Goal: Find specific page/section: Find specific page/section

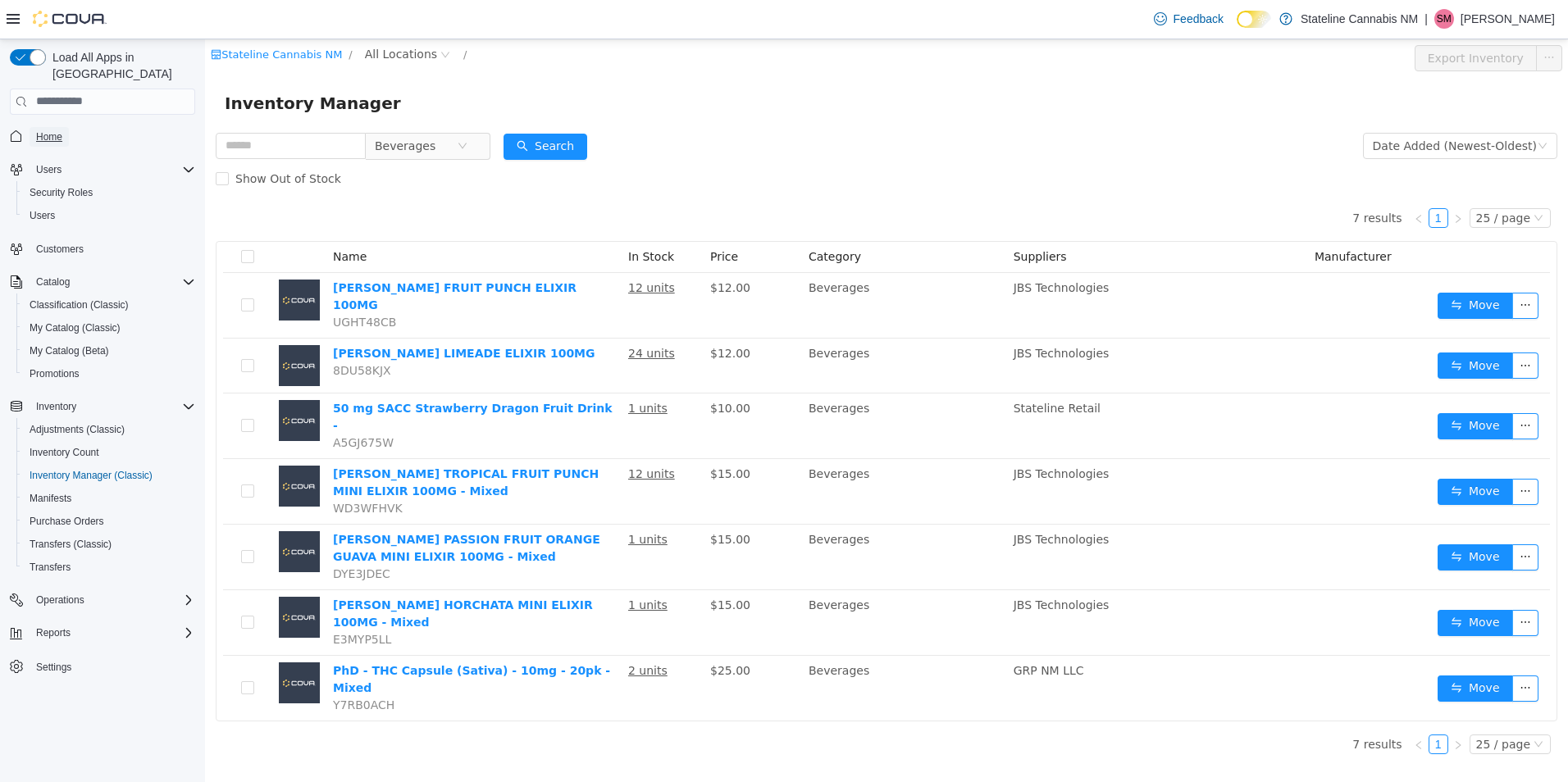
click at [37, 130] on span "Home" at bounding box center [49, 137] width 26 height 13
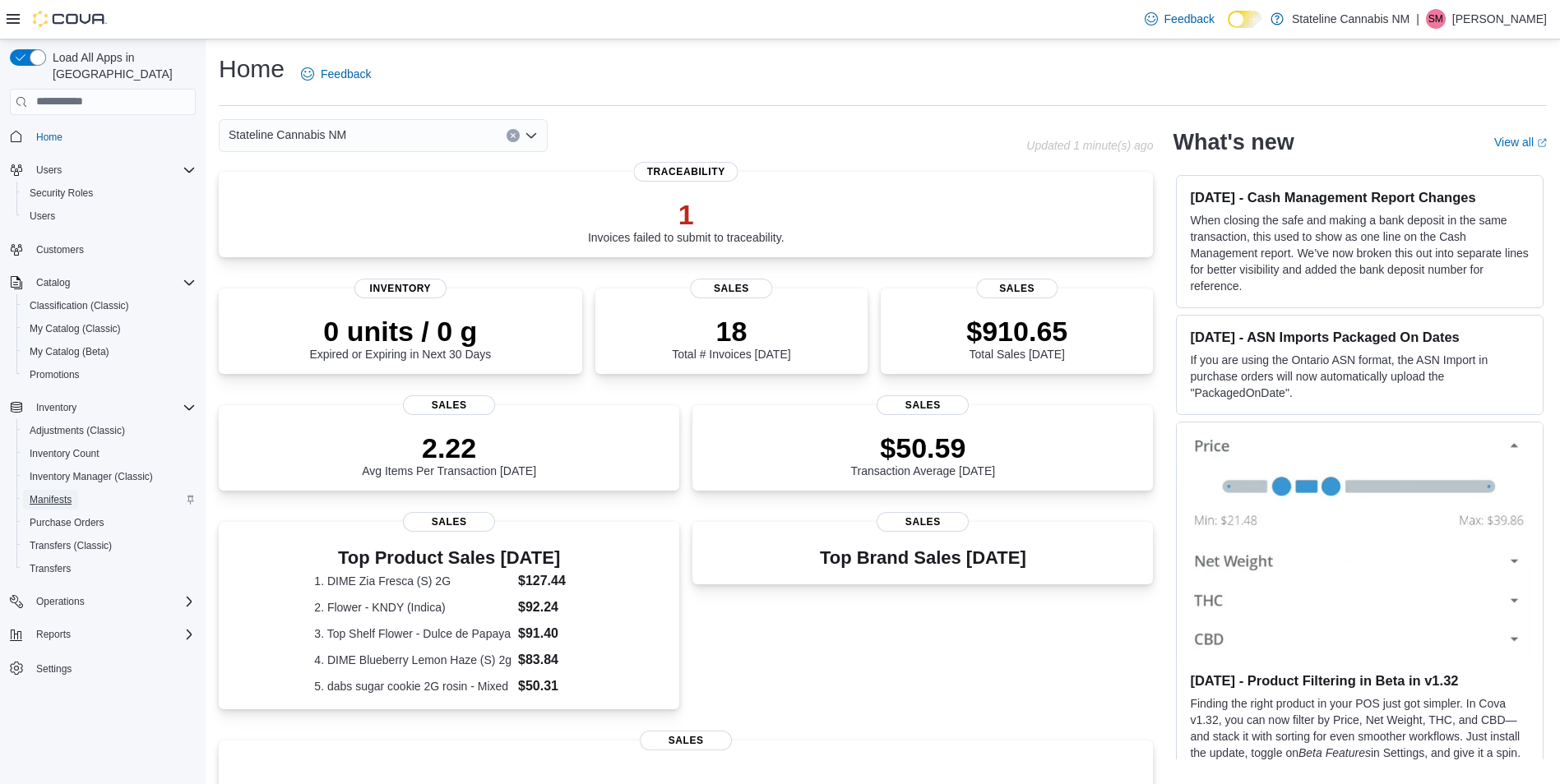
click at [53, 492] on span "Manifests" at bounding box center [50, 499] width 42 height 19
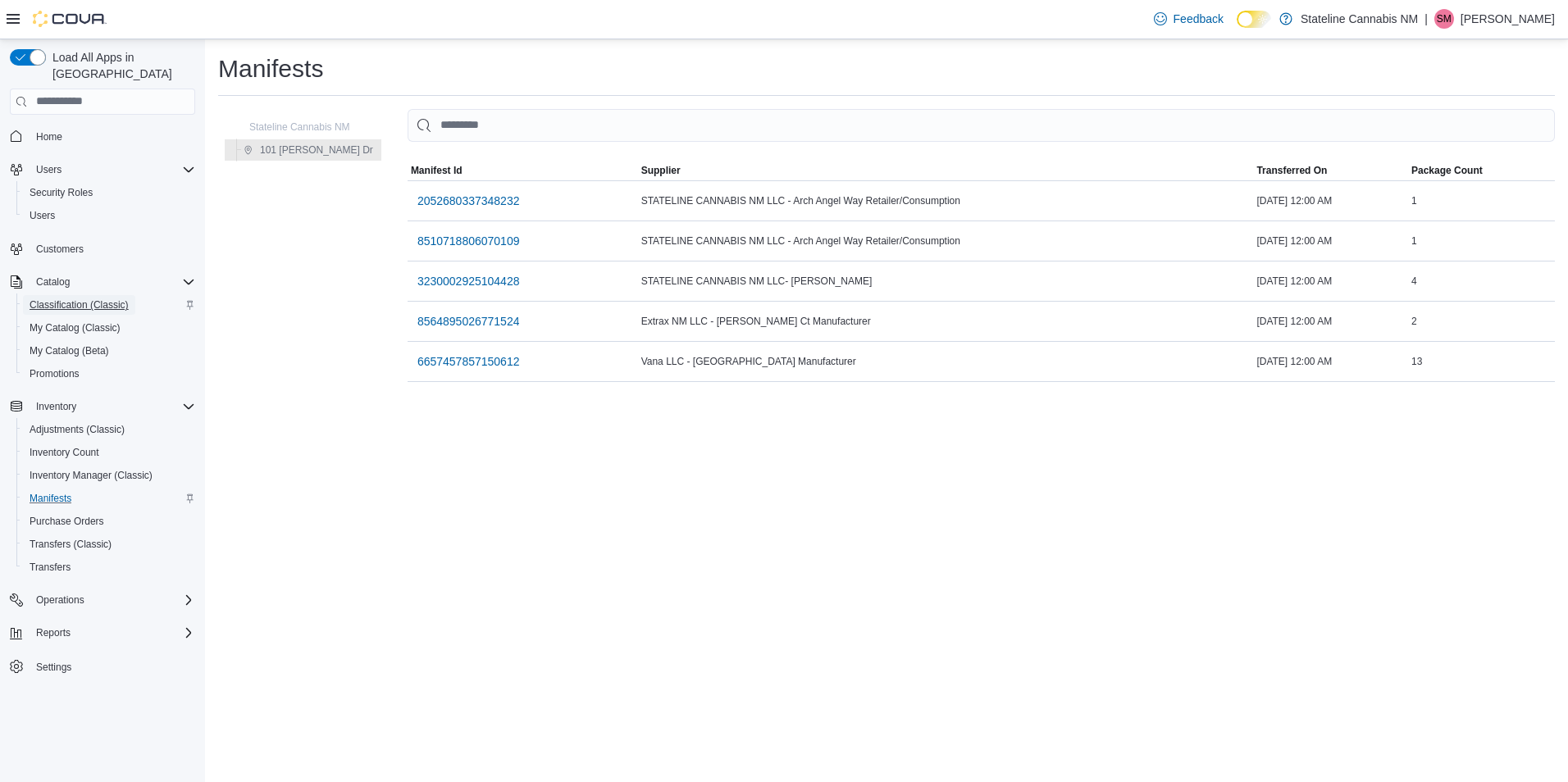
click at [101, 299] on span "Classification (Classic)" at bounding box center [78, 305] width 100 height 13
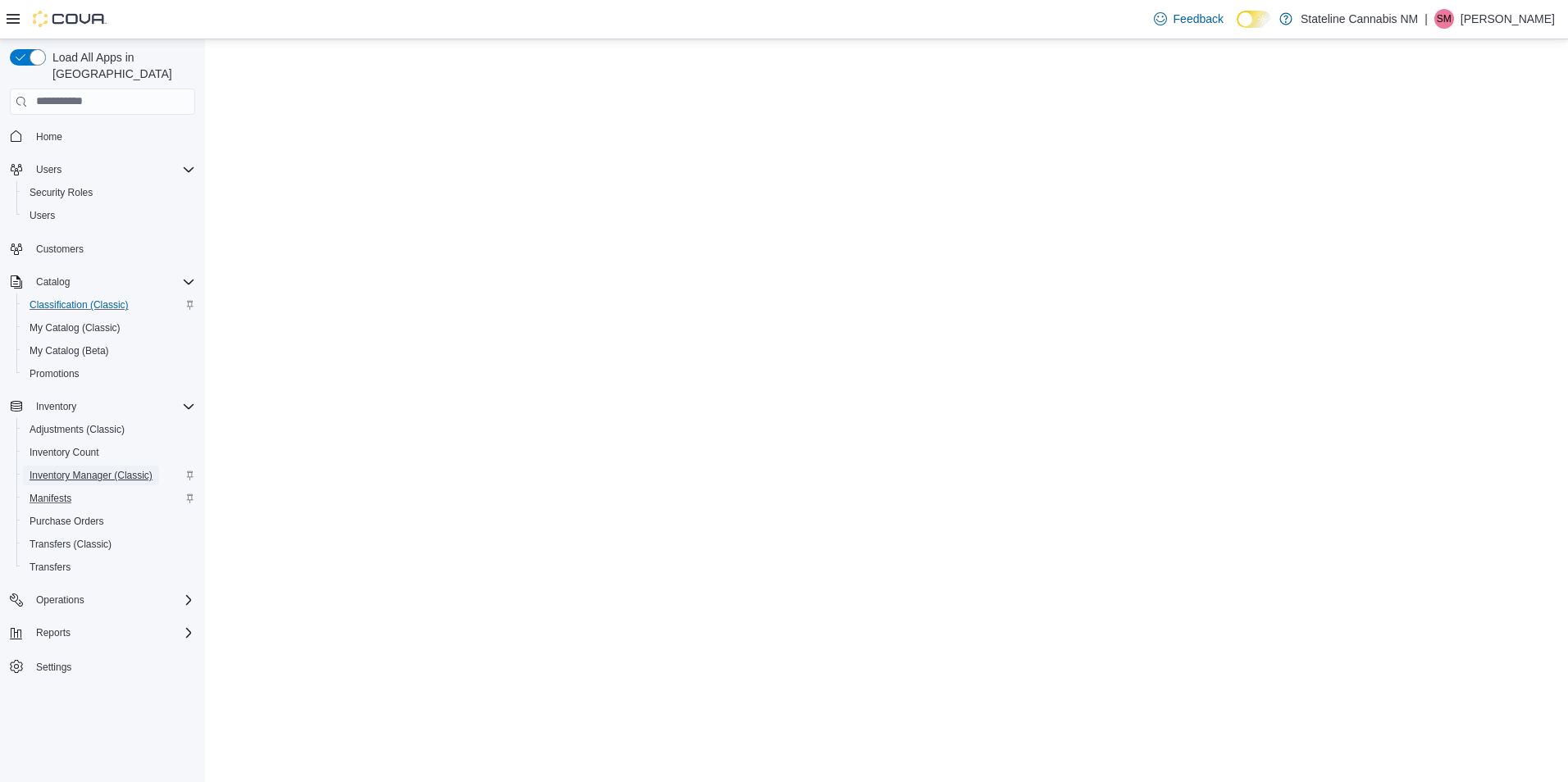
click at [117, 469] on span "Inventory Manager (Classic)" at bounding box center [91, 475] width 123 height 13
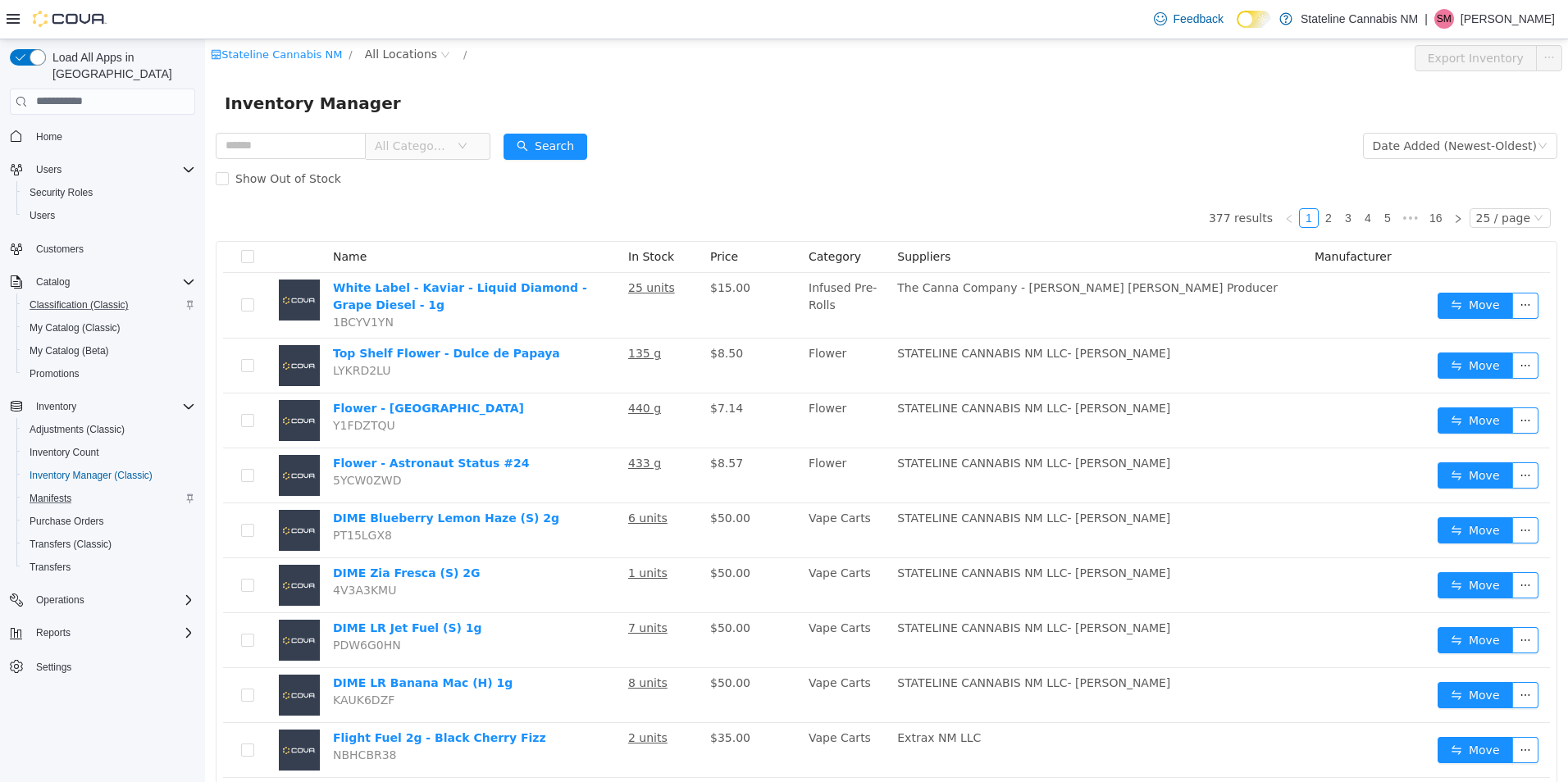
click at [425, 152] on span "All Categories" at bounding box center [412, 145] width 75 height 17
click at [440, 146] on span "All Categories" at bounding box center [412, 145] width 75 height 17
click at [302, 134] on input "text" at bounding box center [291, 145] width 150 height 26
type input "****"
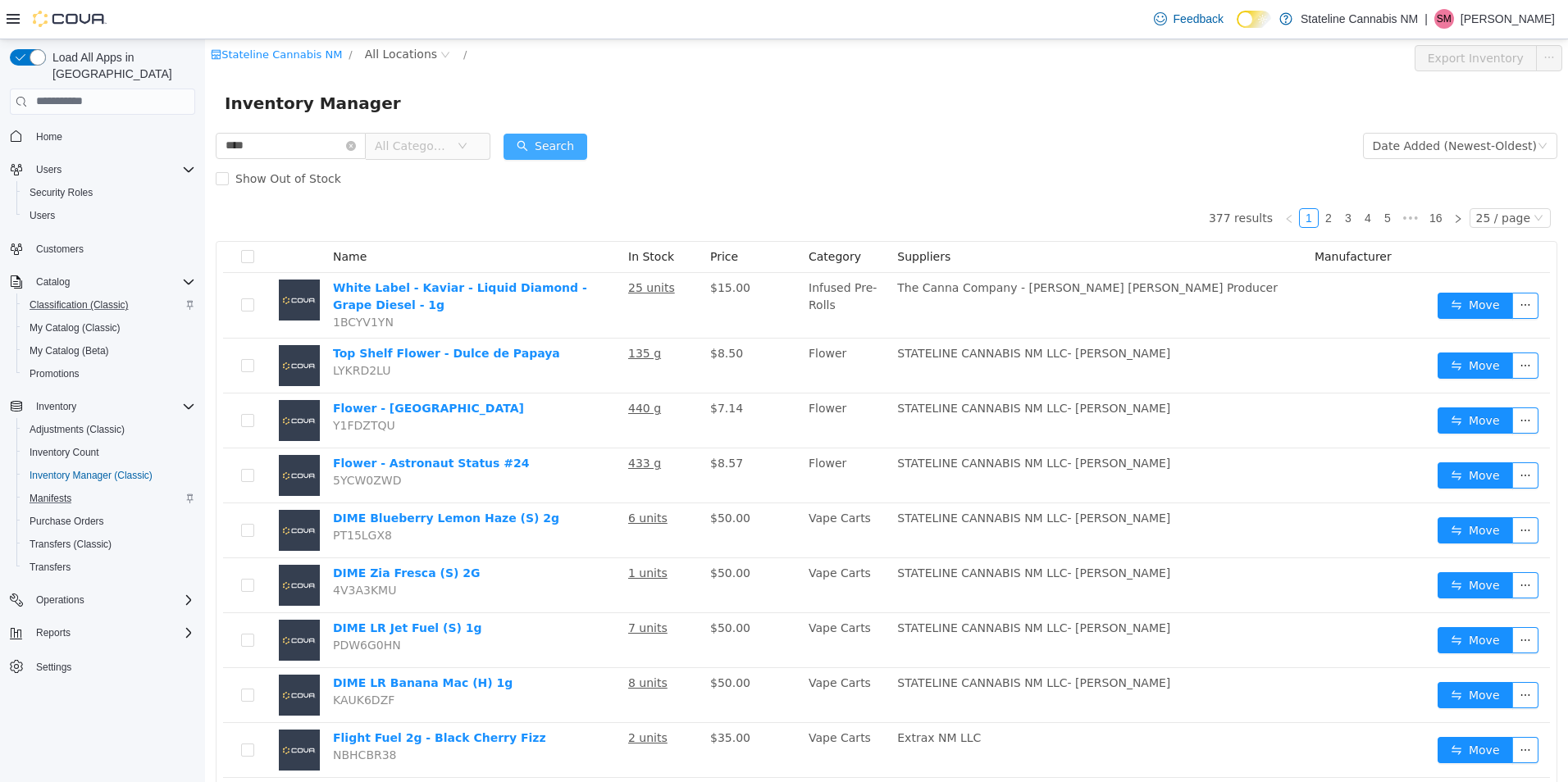
click at [540, 158] on button "Search" at bounding box center [545, 146] width 84 height 26
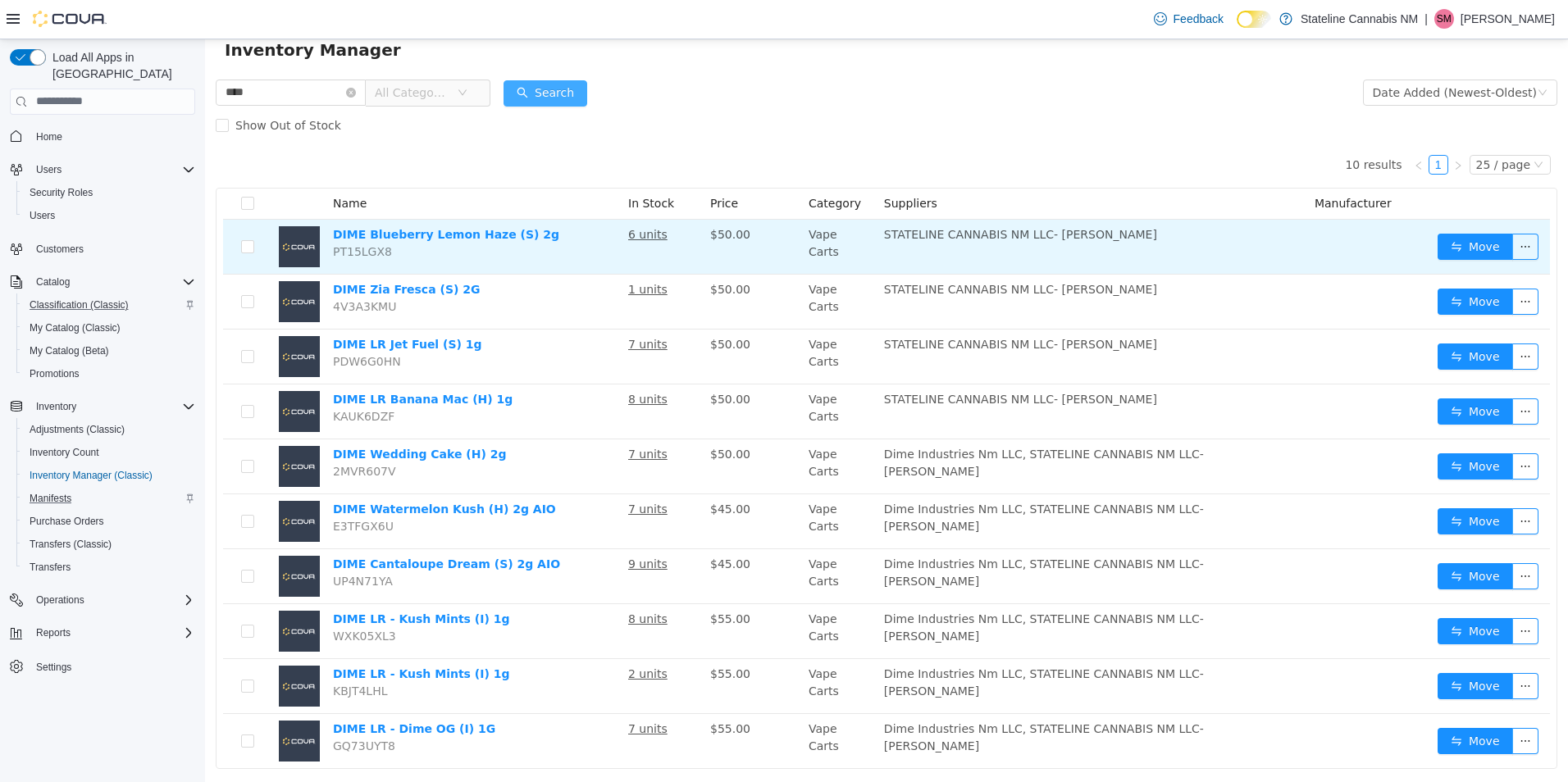
scroll to position [82, 0]
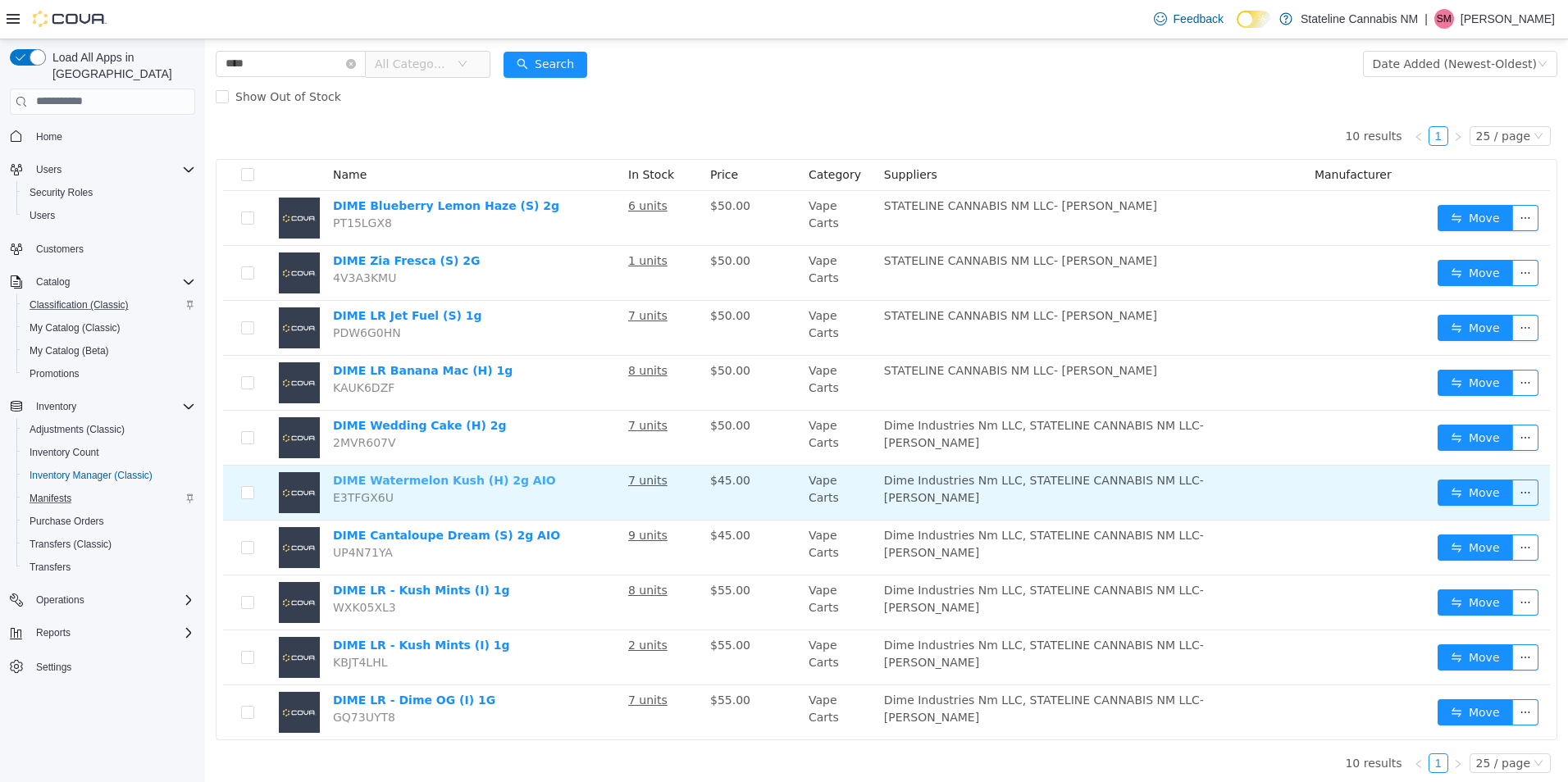
click at [464, 484] on link "DIME Watermelon Kush (H) 2g AIO" at bounding box center [444, 480] width 223 height 13
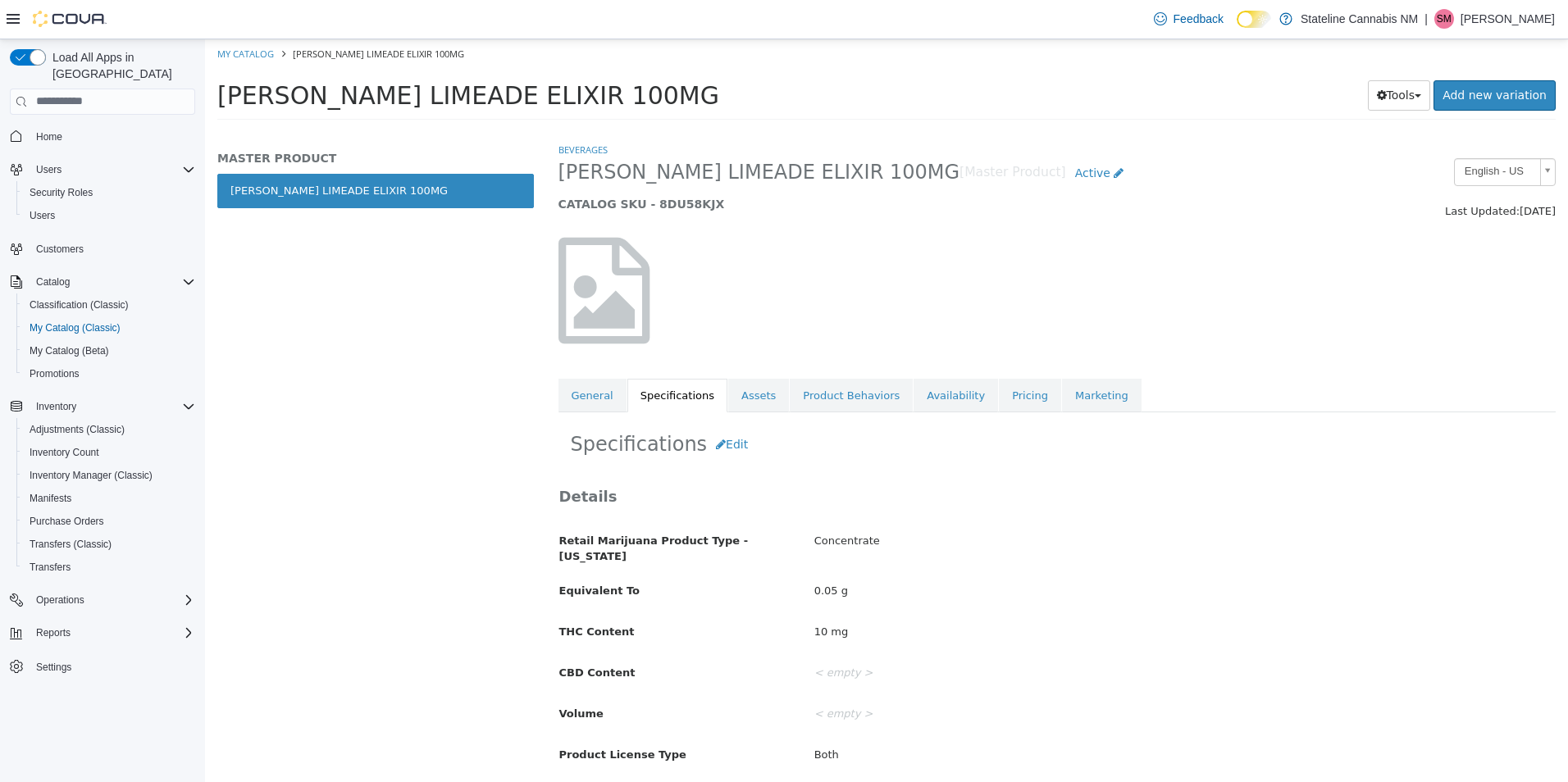
scroll to position [405, 0]
